Goal: Task Accomplishment & Management: Use online tool/utility

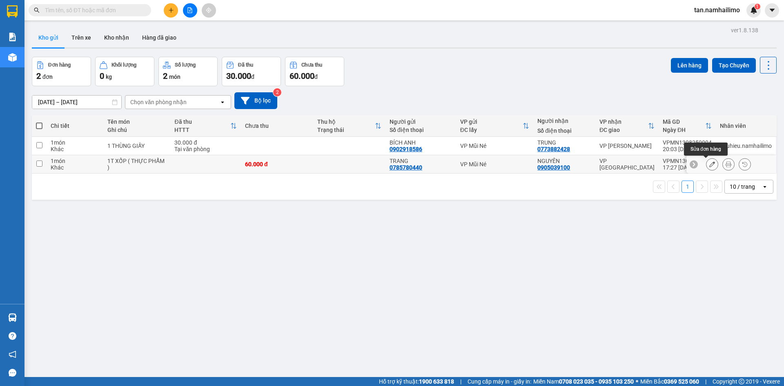
click at [710, 163] on icon at bounding box center [713, 164] width 6 height 6
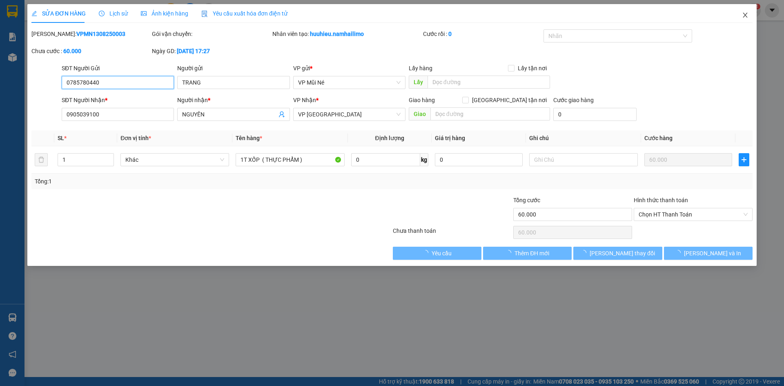
type input "0785780440"
type input "0905039100"
type input "60.000"
click at [749, 14] on span "Close" at bounding box center [745, 15] width 23 height 23
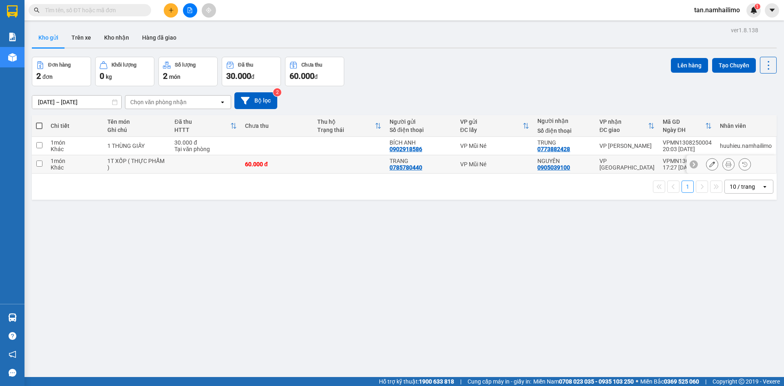
click at [64, 169] on div "Khác" at bounding box center [75, 167] width 49 height 7
checkbox input "true"
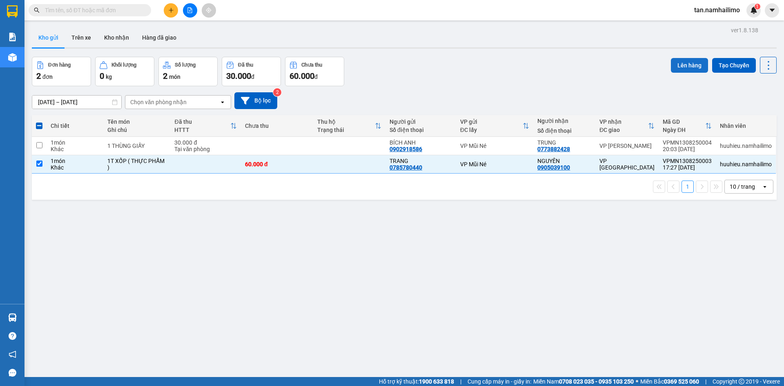
click at [679, 64] on button "Lên hàng" at bounding box center [689, 65] width 37 height 15
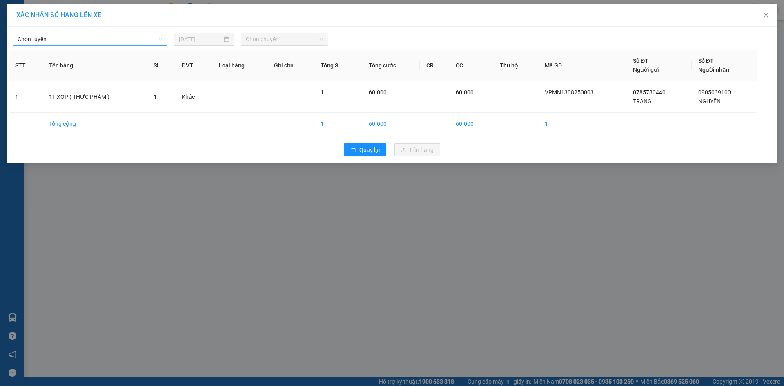
click at [100, 38] on span "Chọn tuyến" at bounding box center [90, 39] width 145 height 12
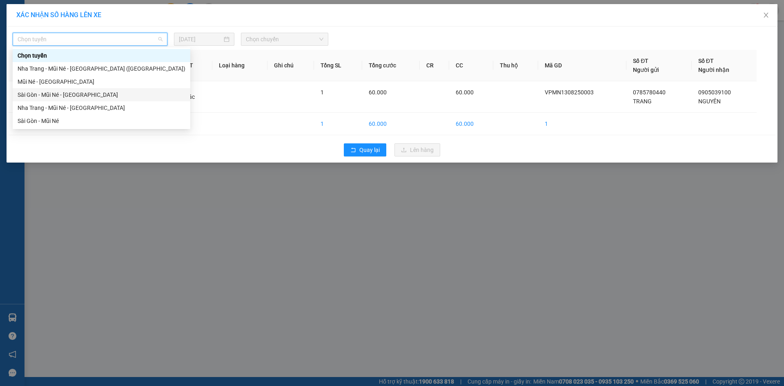
click at [95, 96] on div "Sài Gòn - Mũi Né - [GEOGRAPHIC_DATA]" at bounding box center [102, 94] width 168 height 9
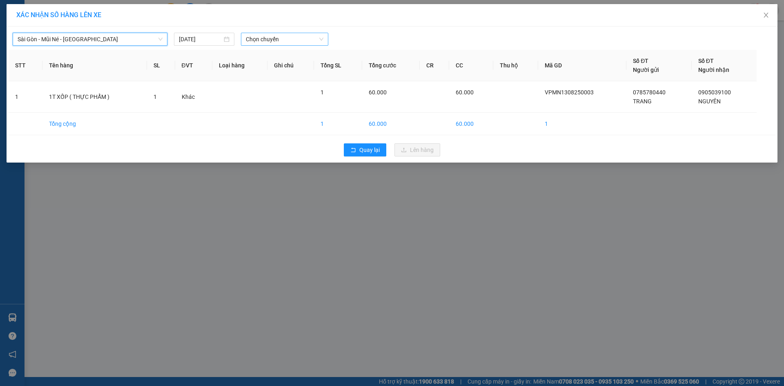
click at [275, 42] on span "Chọn chuyến" at bounding box center [285, 39] width 78 height 12
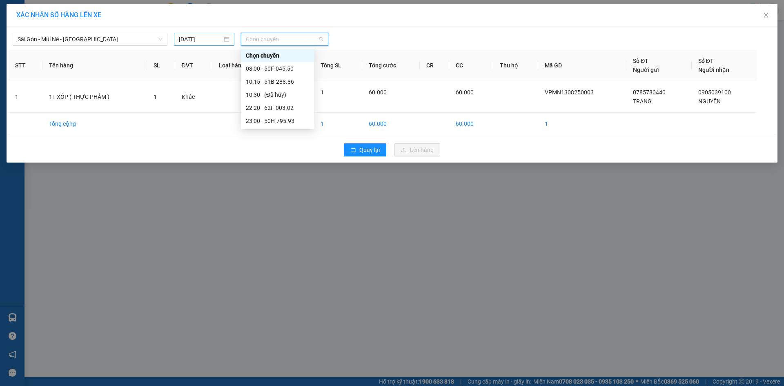
click at [207, 35] on input "[DATE]" at bounding box center [200, 39] width 43 height 9
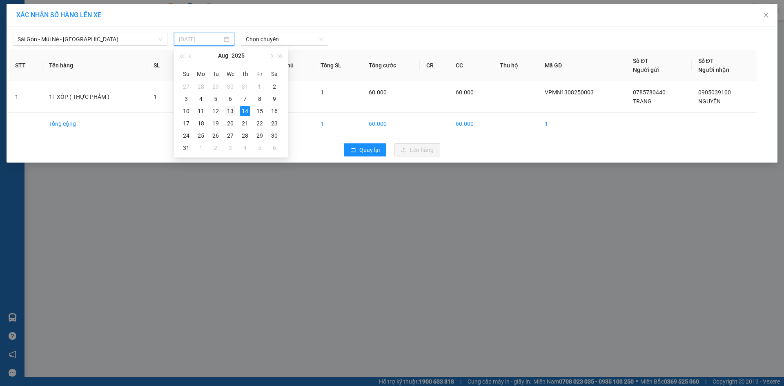
click at [232, 111] on div "13" at bounding box center [231, 111] width 10 height 10
type input "[DATE]"
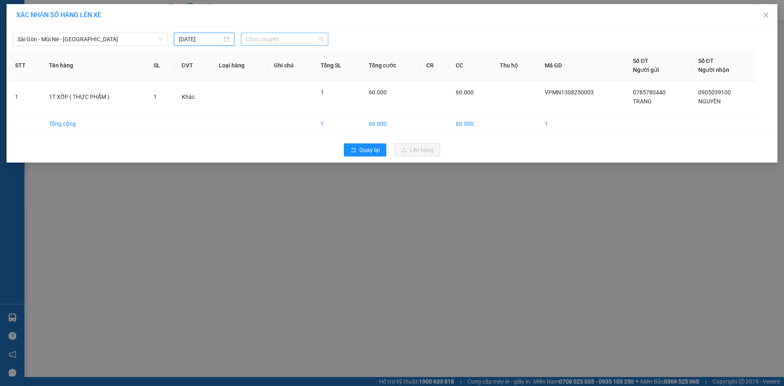
click at [282, 41] on span "Chọn chuyến" at bounding box center [285, 39] width 78 height 12
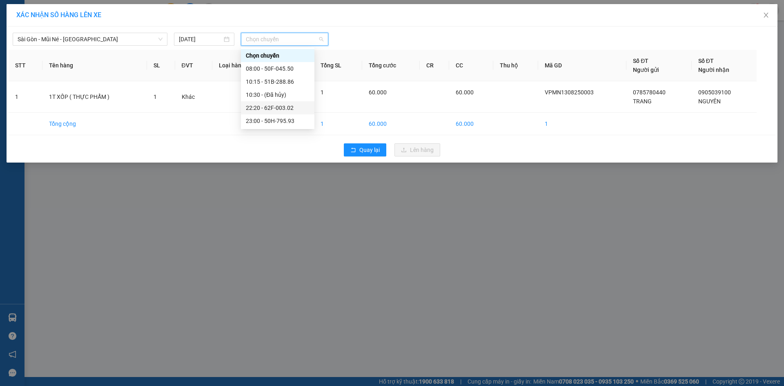
click at [300, 112] on div "22:20 - 62F-003.02" at bounding box center [278, 107] width 64 height 9
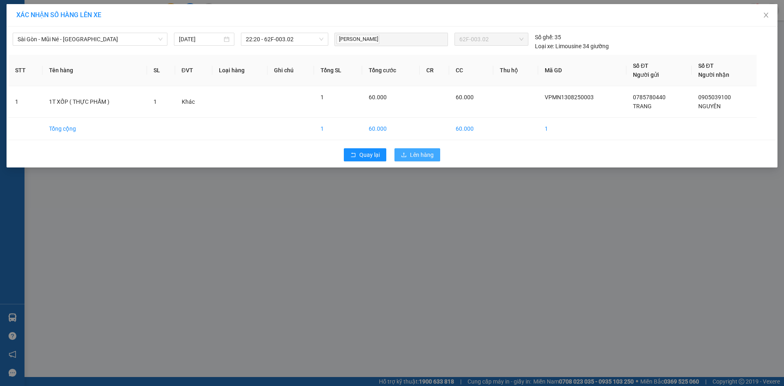
click at [421, 157] on span "Lên hàng" at bounding box center [422, 154] width 24 height 9
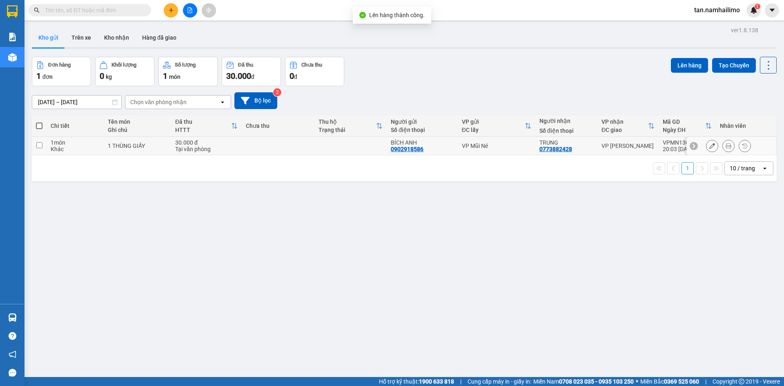
click at [69, 146] on div "Khác" at bounding box center [75, 149] width 49 height 7
checkbox input "true"
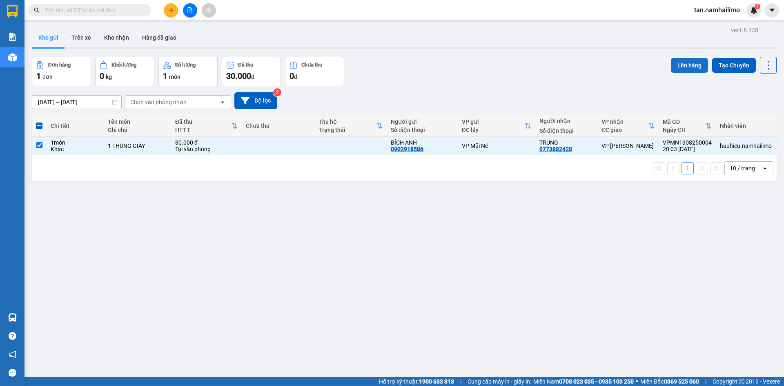
click at [689, 65] on button "Lên hàng" at bounding box center [689, 65] width 37 height 15
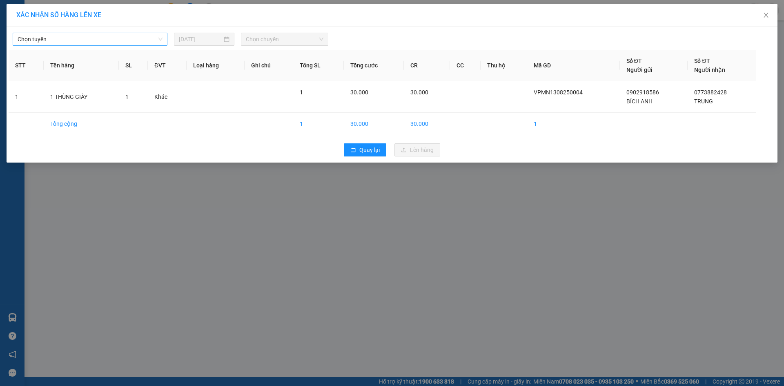
click at [150, 40] on span "Chọn tuyến" at bounding box center [90, 39] width 145 height 12
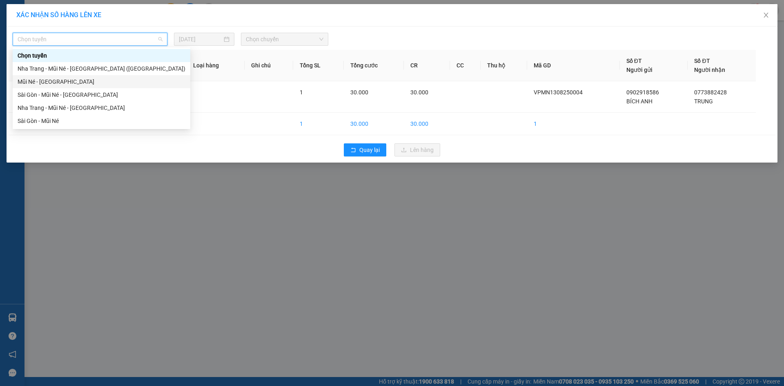
click at [90, 83] on div "Mũi Né - [GEOGRAPHIC_DATA]" at bounding box center [102, 81] width 168 height 9
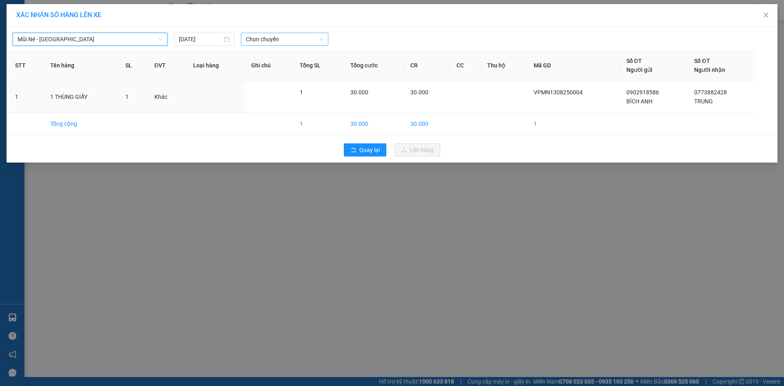
click at [265, 41] on span "Chọn chuyến" at bounding box center [285, 39] width 78 height 12
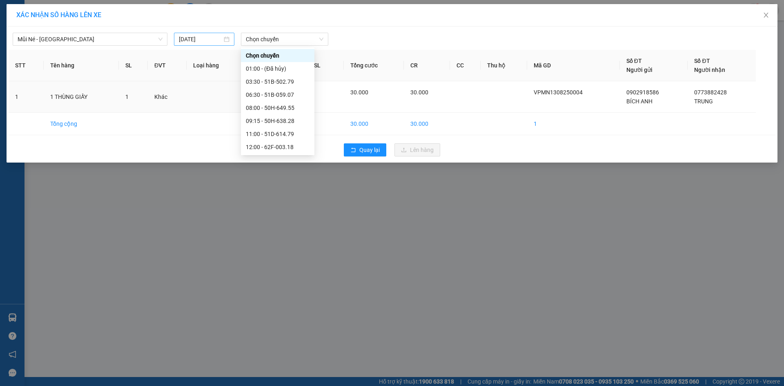
click at [220, 44] on div "[DATE]" at bounding box center [204, 39] width 60 height 13
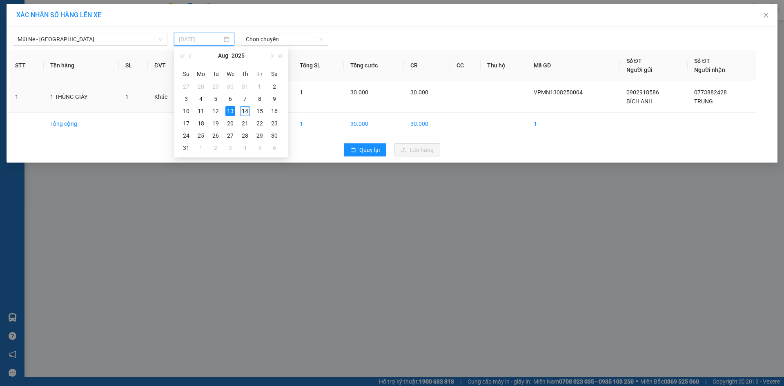
click at [245, 110] on div "14" at bounding box center [245, 111] width 10 height 10
type input "[DATE]"
click at [272, 43] on span "Chọn chuyến" at bounding box center [285, 39] width 78 height 12
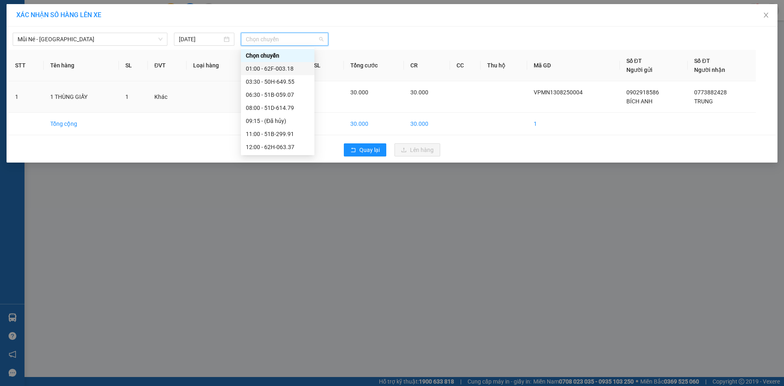
click at [283, 68] on div "01:00 - 62F-003.18" at bounding box center [278, 68] width 64 height 9
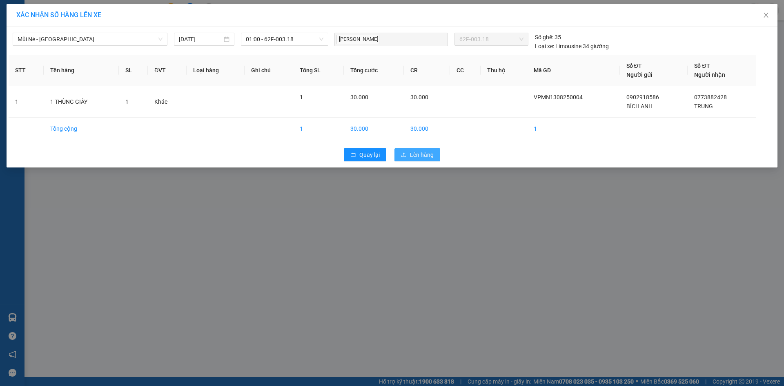
click at [412, 150] on button "Lên hàng" at bounding box center [418, 154] width 46 height 13
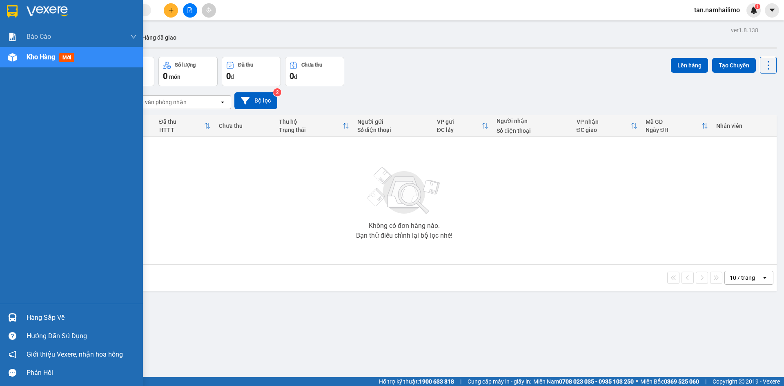
click at [12, 316] on img at bounding box center [12, 317] width 9 height 9
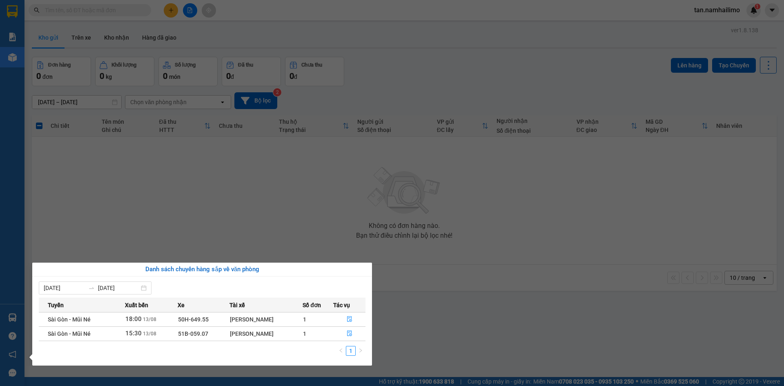
click at [486, 308] on section "Kết quả tìm kiếm ( 0 ) Bộ lọc No Data tan.namhailimo 1 Báo cáo Báo cáo dòng tiề…" at bounding box center [392, 193] width 784 height 386
